Goal: Information Seeking & Learning: Learn about a topic

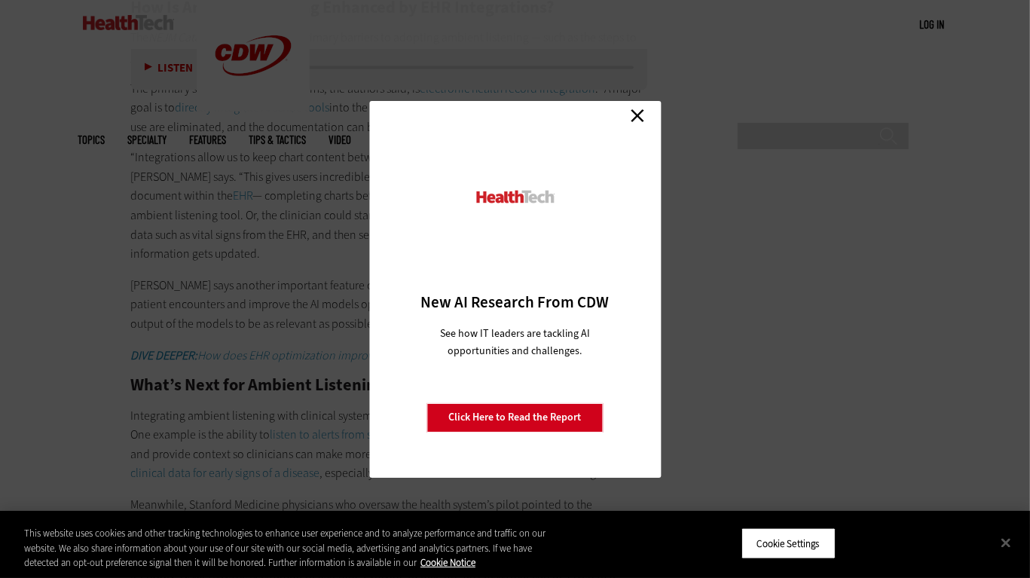
scroll to position [2426, 0]
click at [637, 112] on link "Close" at bounding box center [637, 116] width 23 height 23
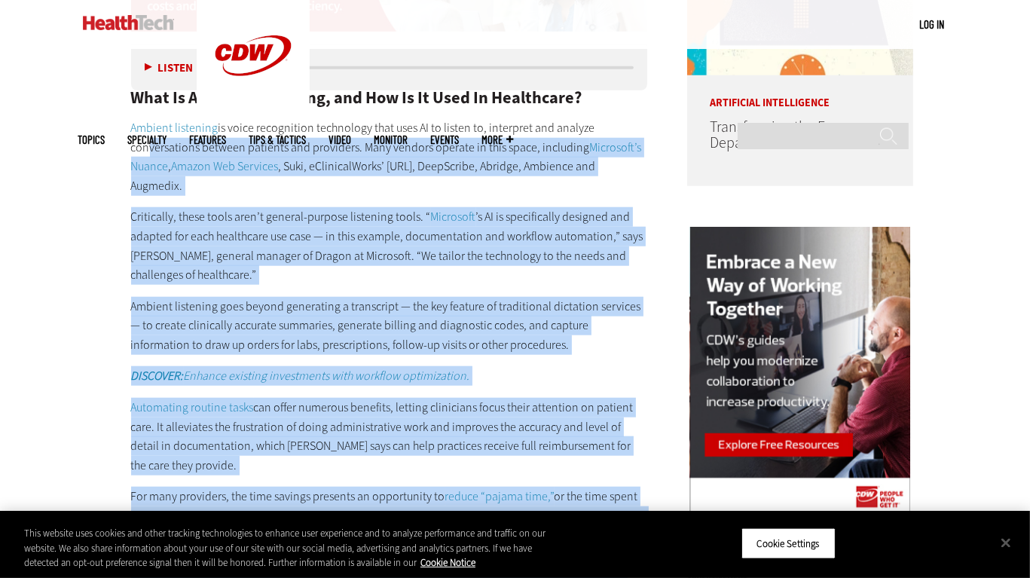
scroll to position [1244, 0]
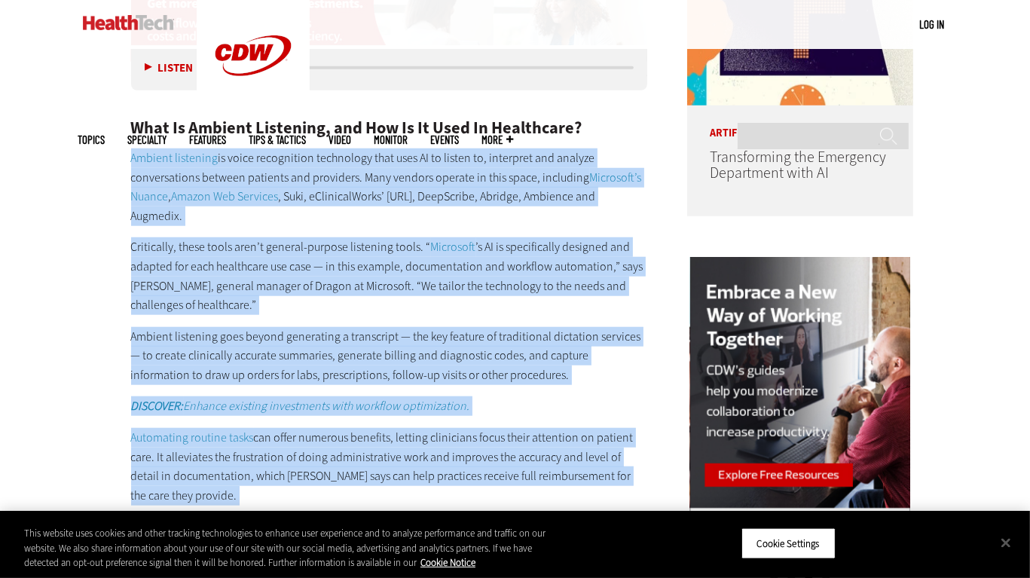
drag, startPoint x: 327, startPoint y: 407, endPoint x: 127, endPoint y: 136, distance: 336.8
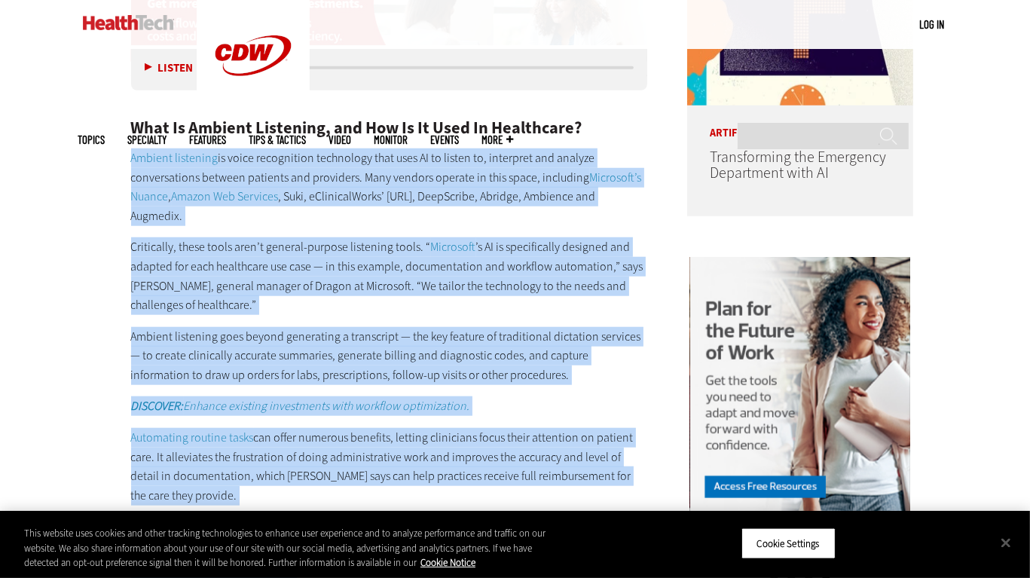
copy div "Ambient listening is voice recognition technology that uses AI to listen to, in…"
click at [623, 375] on div "What Is Ambient Listening, and How Is It Used In Healthcare? Ambient listening …" at bounding box center [389, 376] width 517 height 577
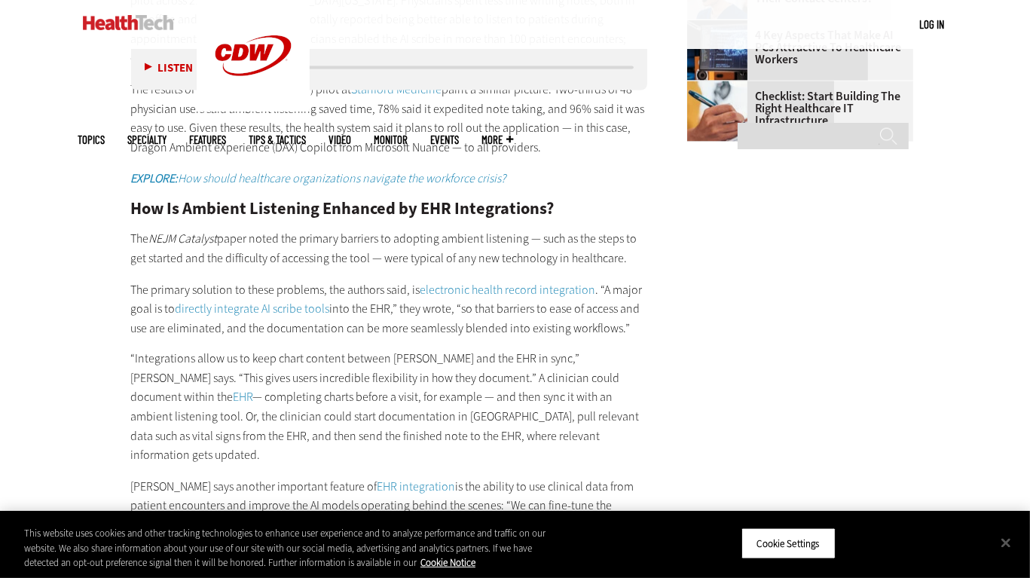
scroll to position [2229, 0]
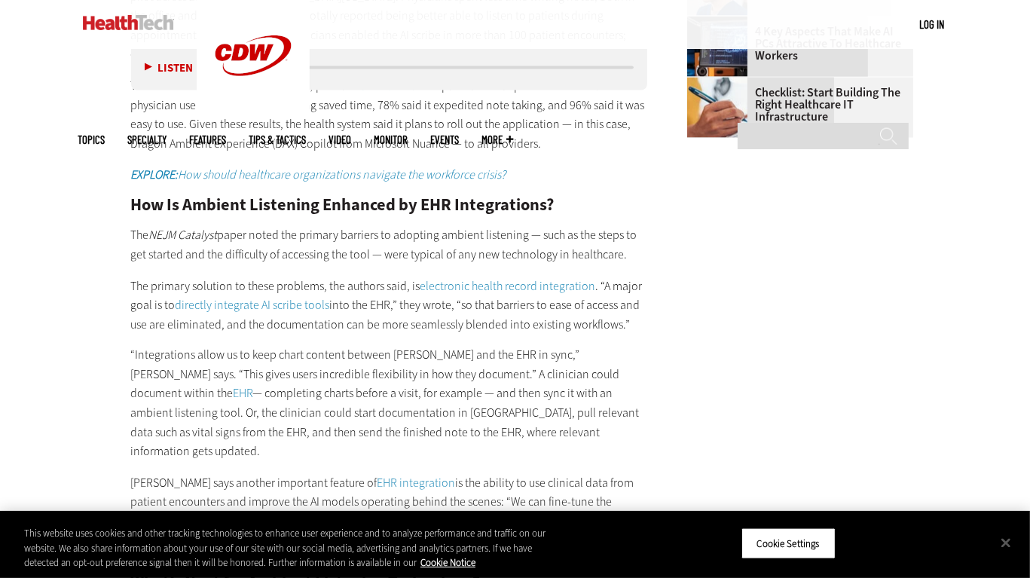
drag, startPoint x: 131, startPoint y: 243, endPoint x: 340, endPoint y: 459, distance: 300.6
click at [340, 459] on div "How Do Clinicians Feel about Ambient Listening? By and large, clinical users — …" at bounding box center [389, 380] width 517 height 1023
copy div "The primary solution to these problems, the authors said, is electronic health …"
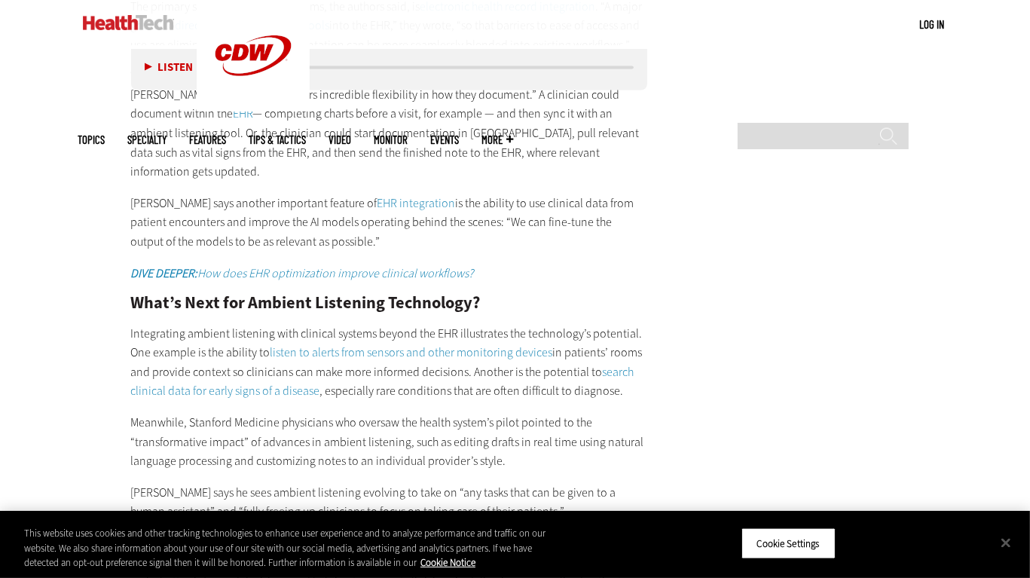
scroll to position [2510, 0]
click at [346, 333] on p "Integrating ambient listening with clinical systems beyond the EHR illustrates …" at bounding box center [389, 362] width 517 height 77
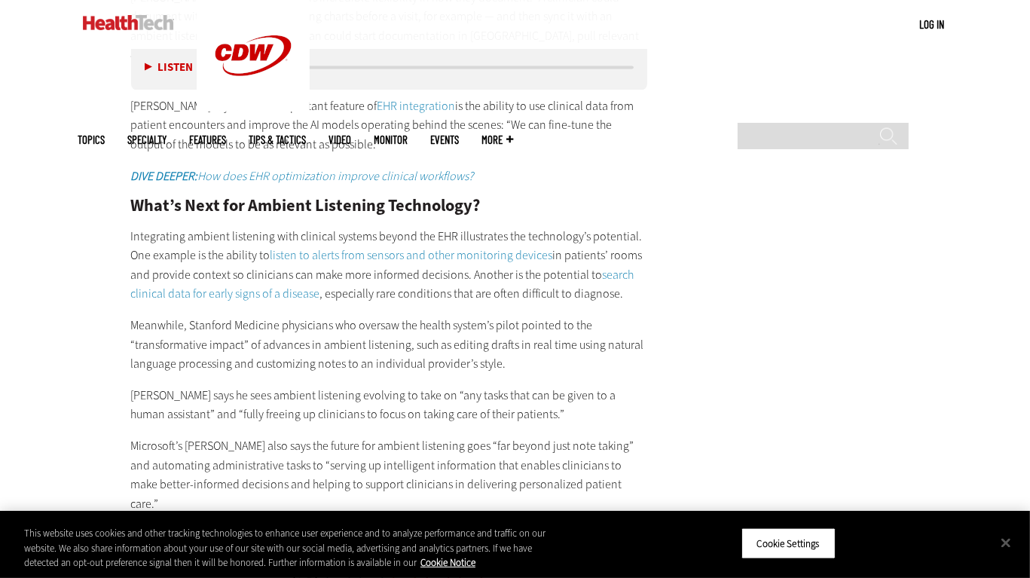
scroll to position [2610, 0]
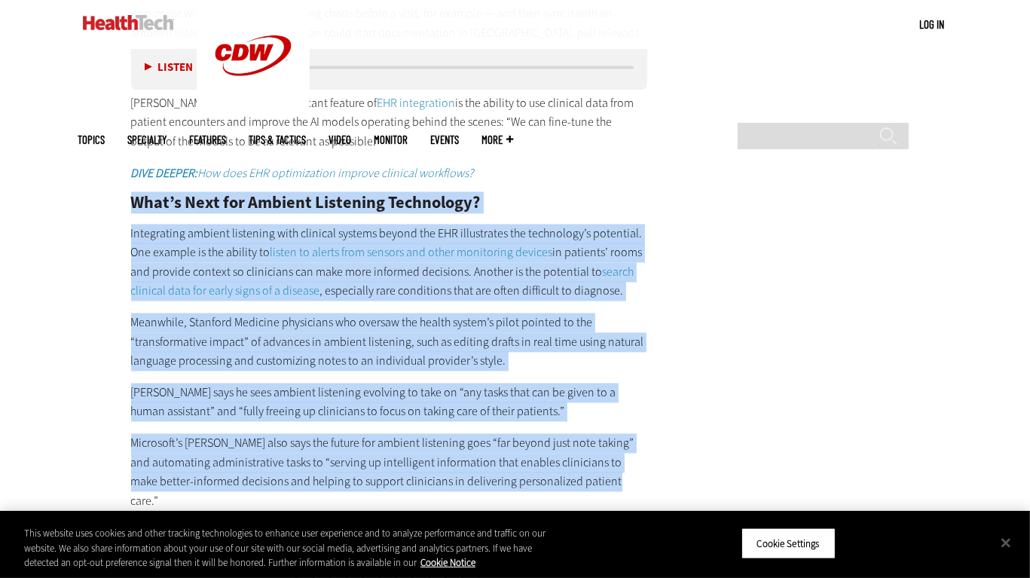
drag, startPoint x: 133, startPoint y: 147, endPoint x: 630, endPoint y: 423, distance: 568.8
click at [630, 423] on div "How Do Clinicians Feel about Ambient Listening? By and large, clinical users — …" at bounding box center [389, -1] width 517 height 1023
copy div "What’s Next for Ambient Listening Technology? Integrating ambient listening wit…"
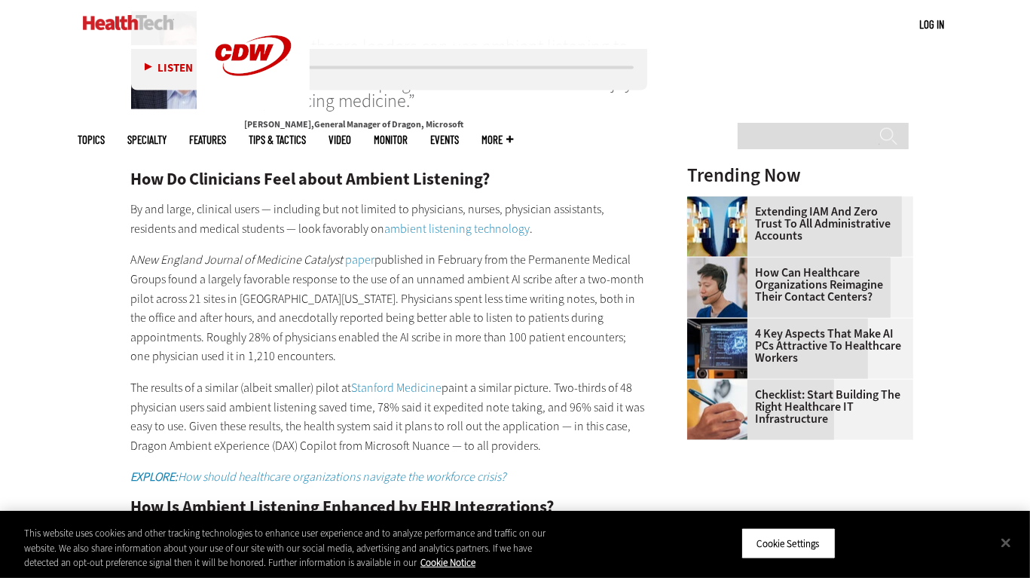
scroll to position [1928, 0]
drag, startPoint x: 131, startPoint y: 137, endPoint x: 565, endPoint y: 413, distance: 513.7
copy div "How Do Clinicians Feel about Ambient Listening? By and large, clinical users — …"
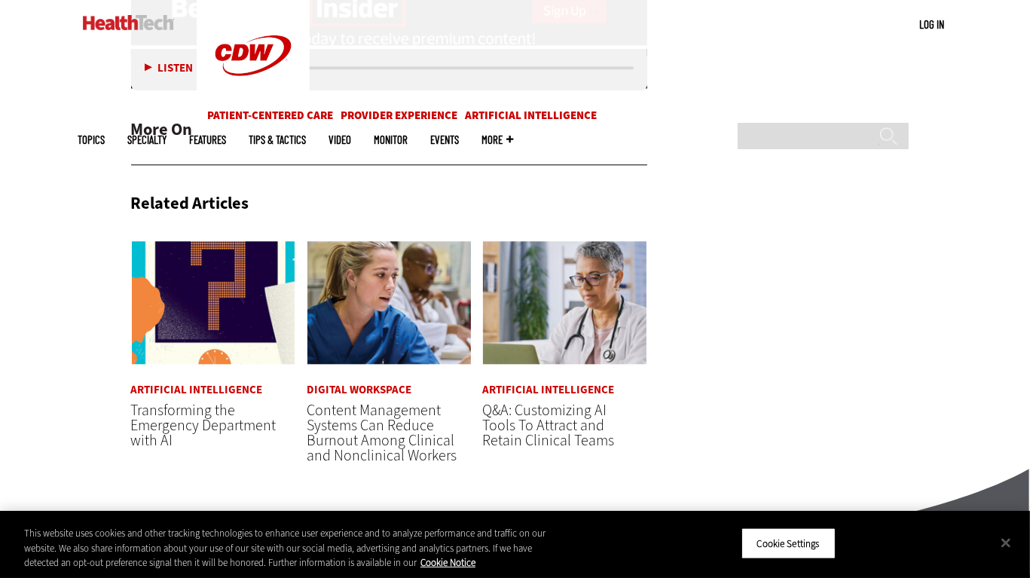
scroll to position [3224, 0]
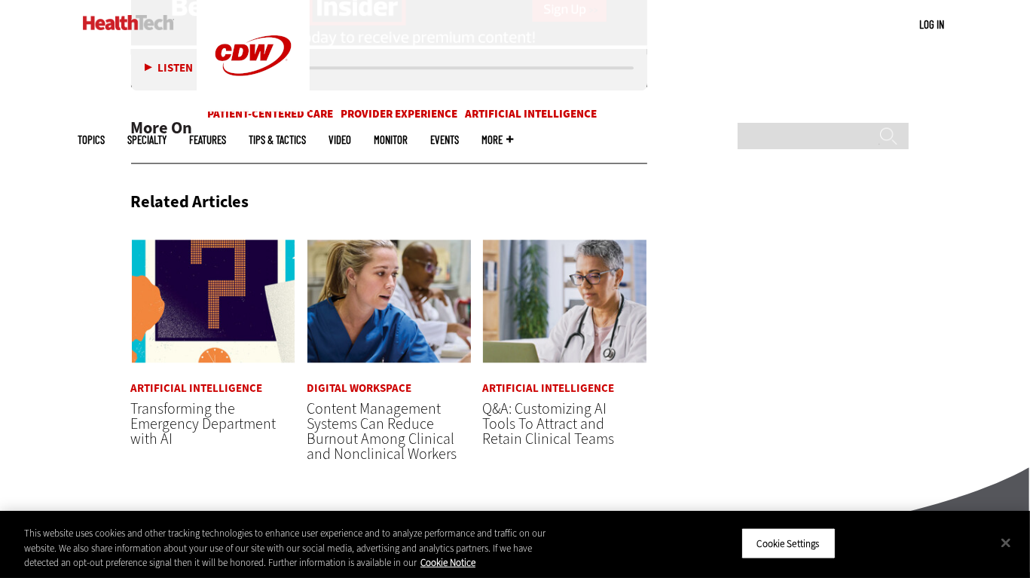
click at [195, 399] on span "Transforming the Emergency Department with AI" at bounding box center [203, 424] width 145 height 50
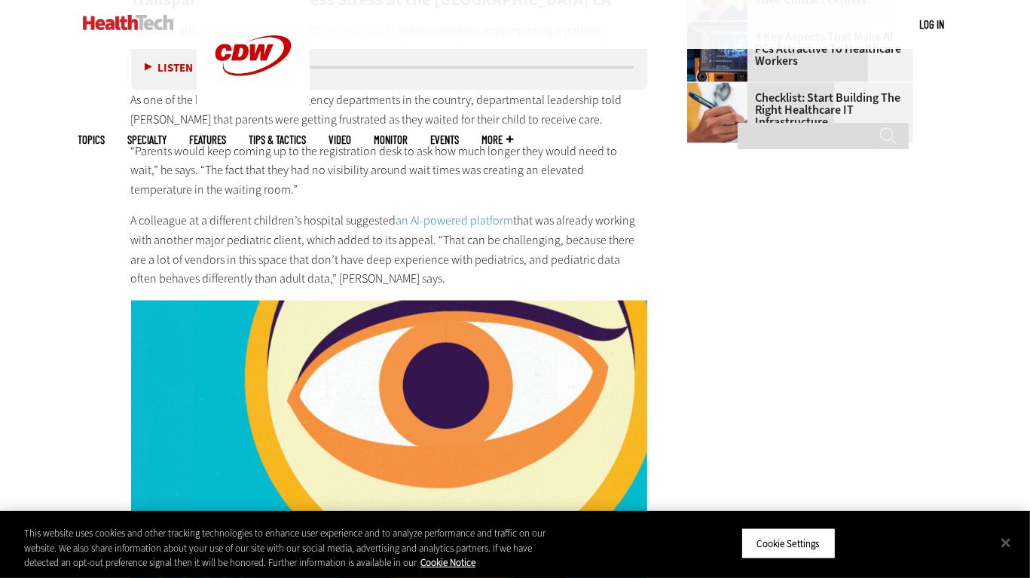
scroll to position [1887, 0]
click at [271, 301] on img at bounding box center [389, 559] width 517 height 517
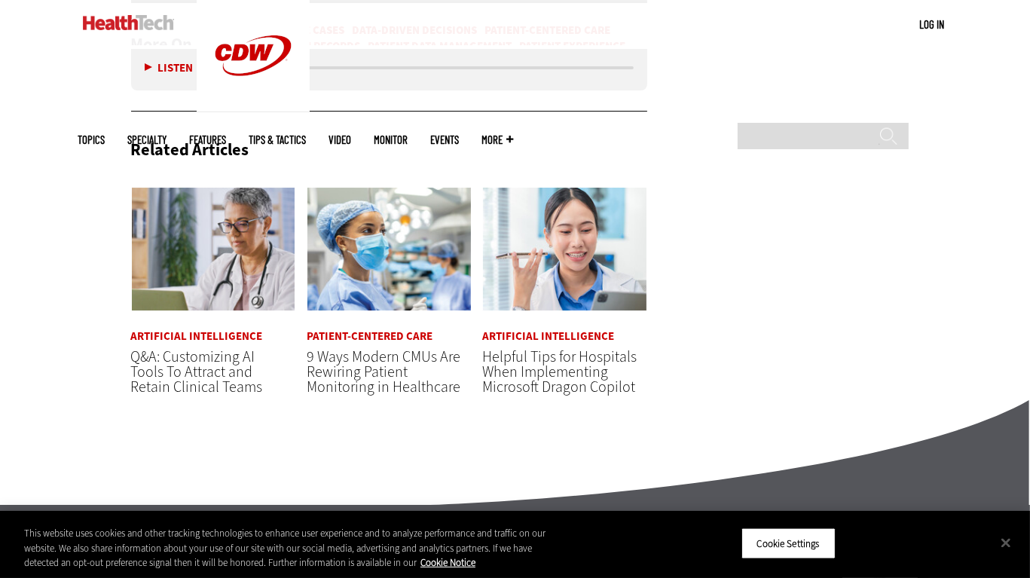
scroll to position [4708, 0]
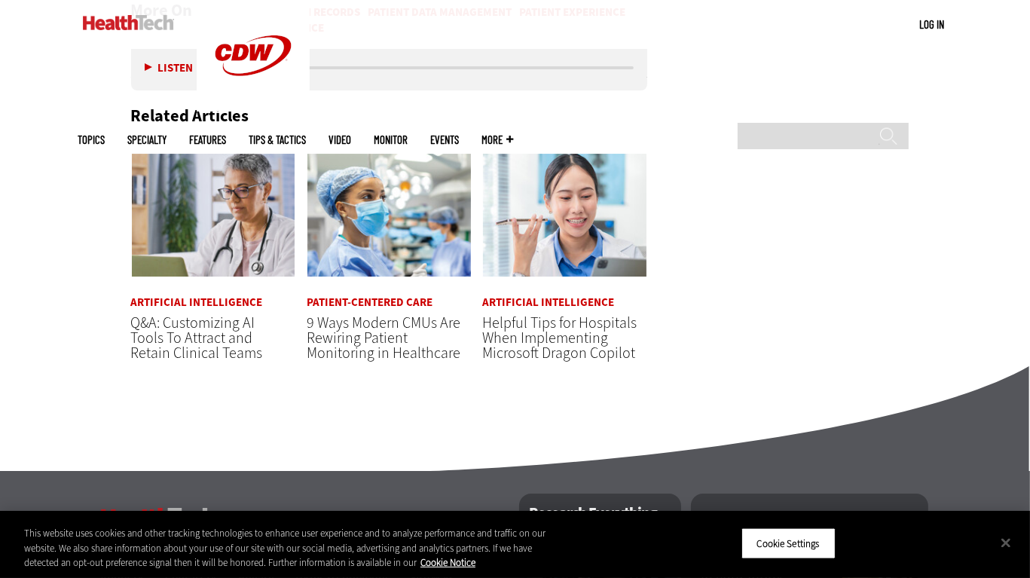
click at [212, 336] on span "Q&A: Customizing AI Tools To Attract and Retain Clinical Teams" at bounding box center [197, 338] width 132 height 50
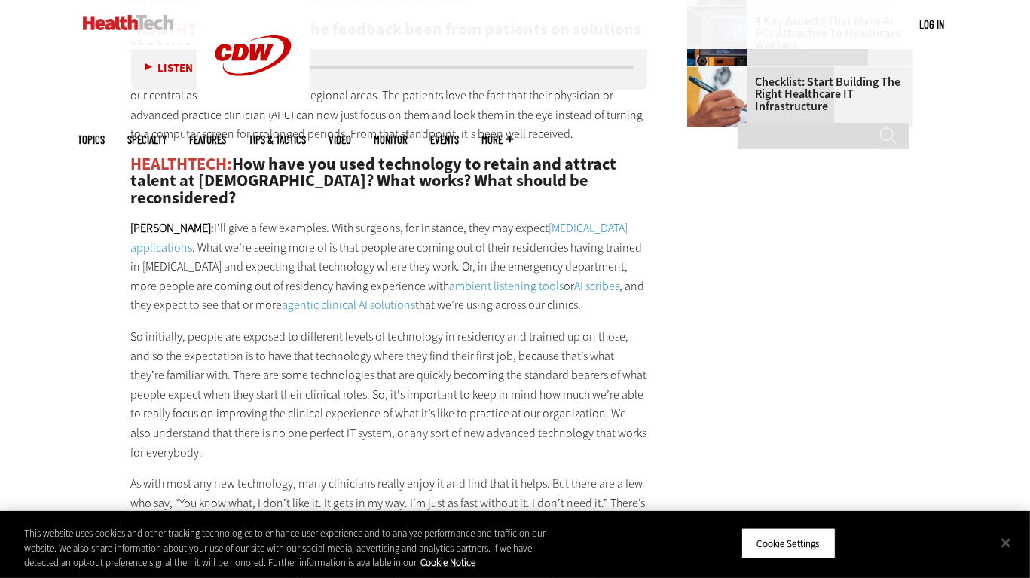
scroll to position [1887, 0]
click at [295, 297] on link "agentic clinical AI solutions" at bounding box center [349, 305] width 133 height 16
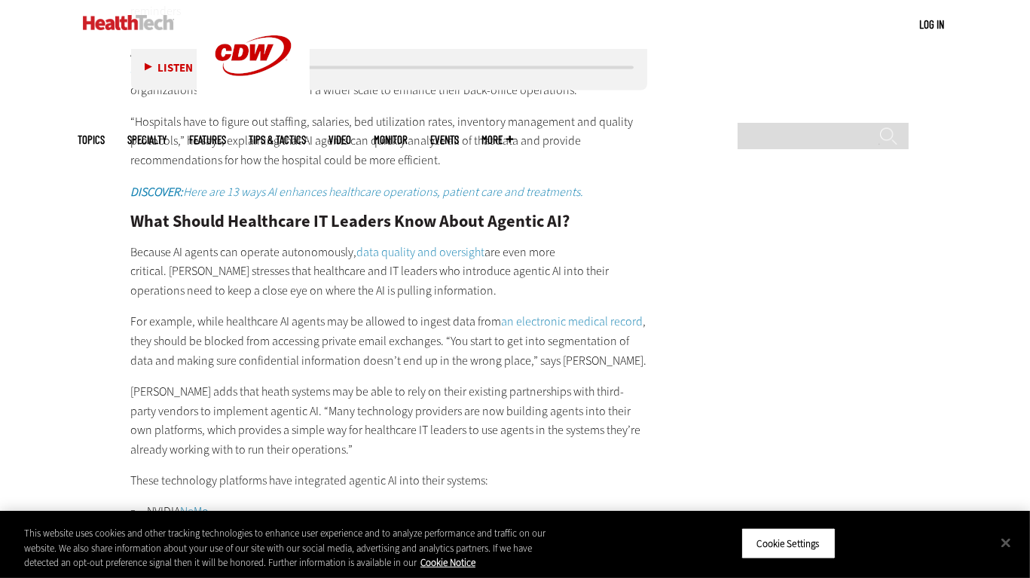
scroll to position [2504, 0]
